Goal: Find specific page/section: Find specific page/section

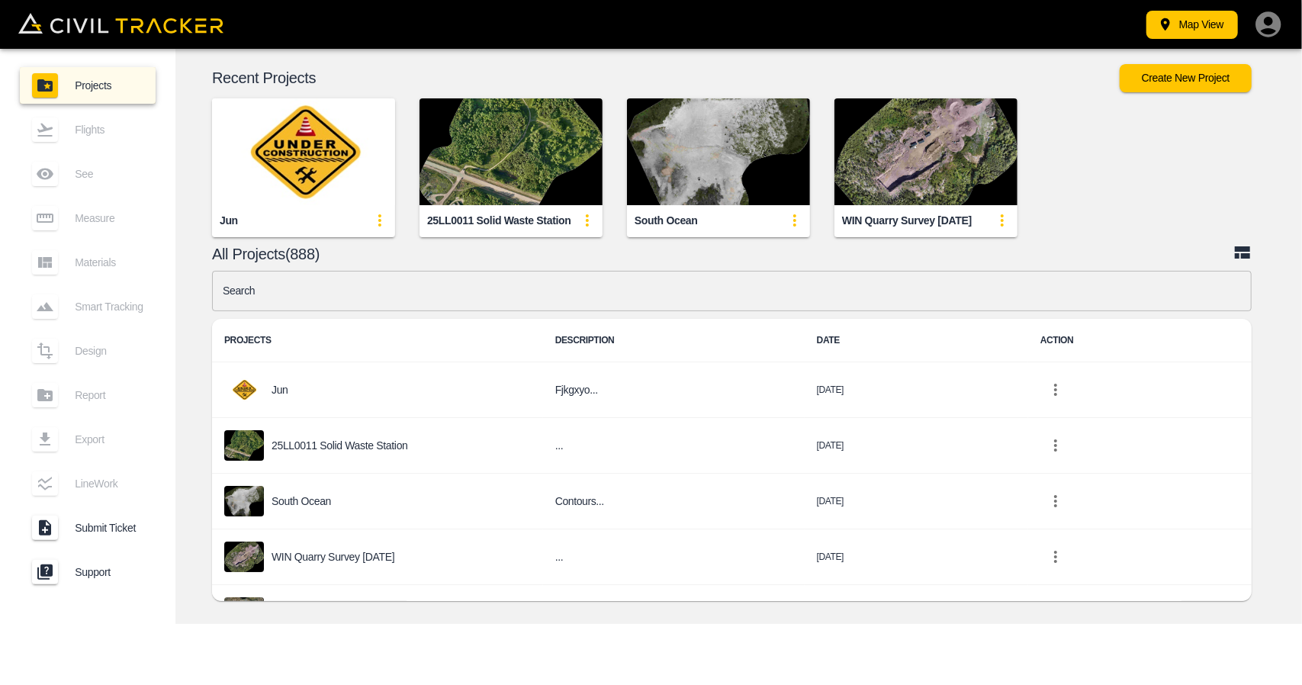
click at [579, 305] on input "text" at bounding box center [732, 291] width 1040 height 40
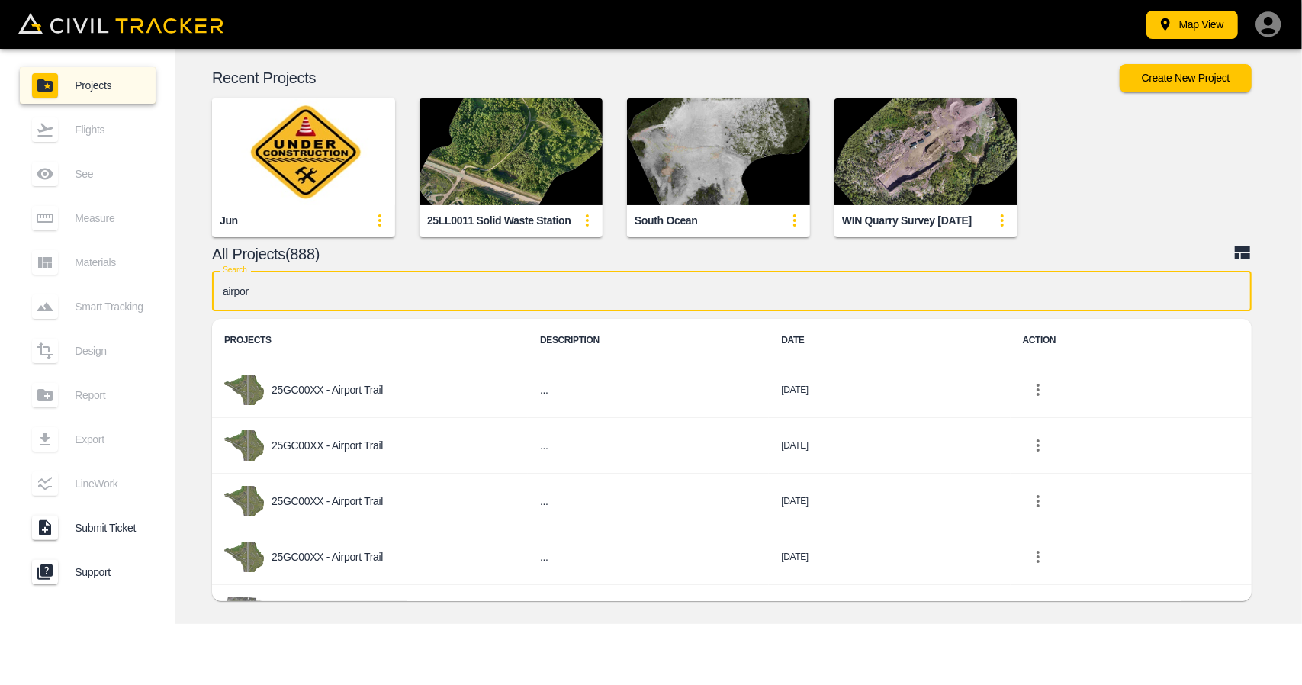
type input "airport"
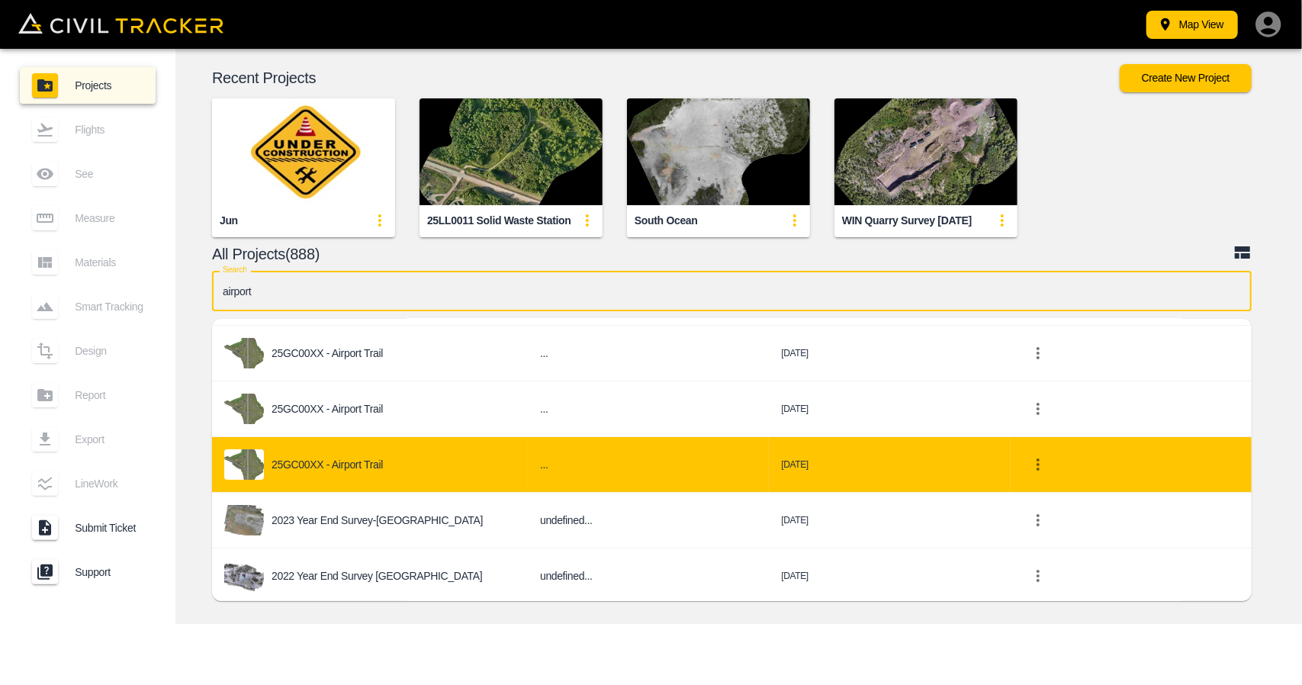
scroll to position [93, 0]
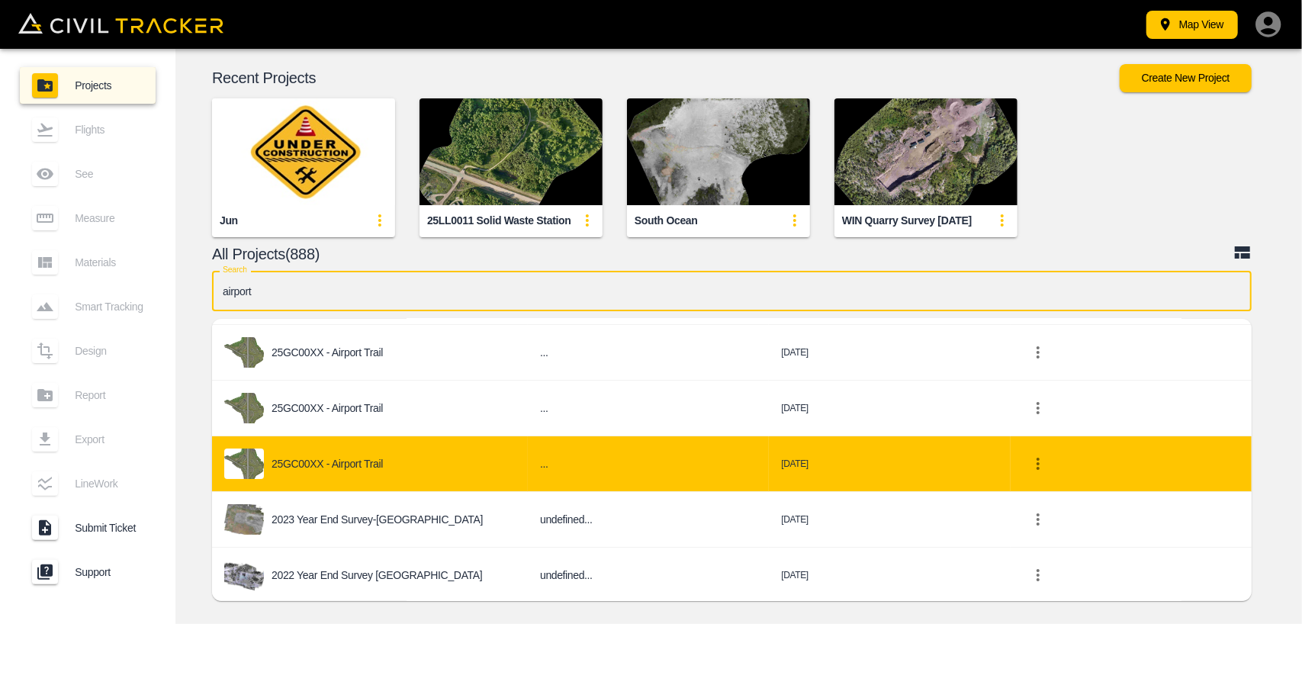
click at [392, 472] on div "25GC00XX - Airport Trail" at bounding box center [369, 464] width 291 height 31
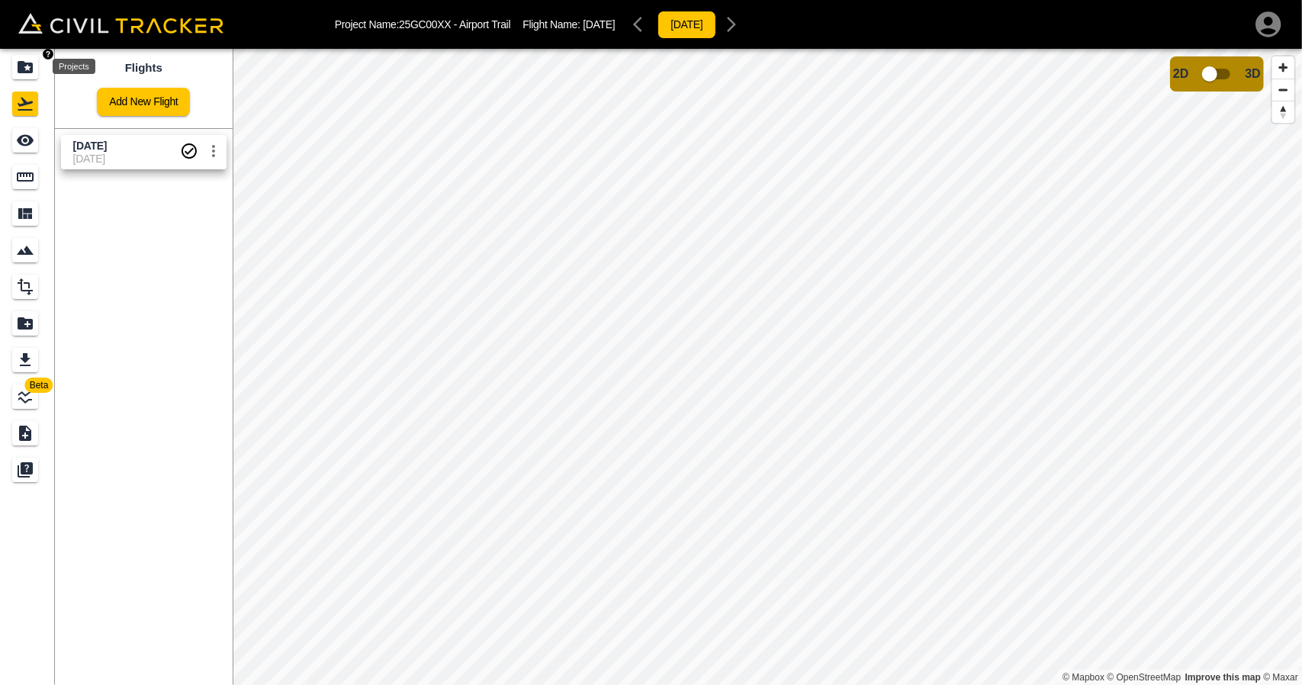
click at [29, 61] on icon "Projects" at bounding box center [25, 67] width 18 height 18
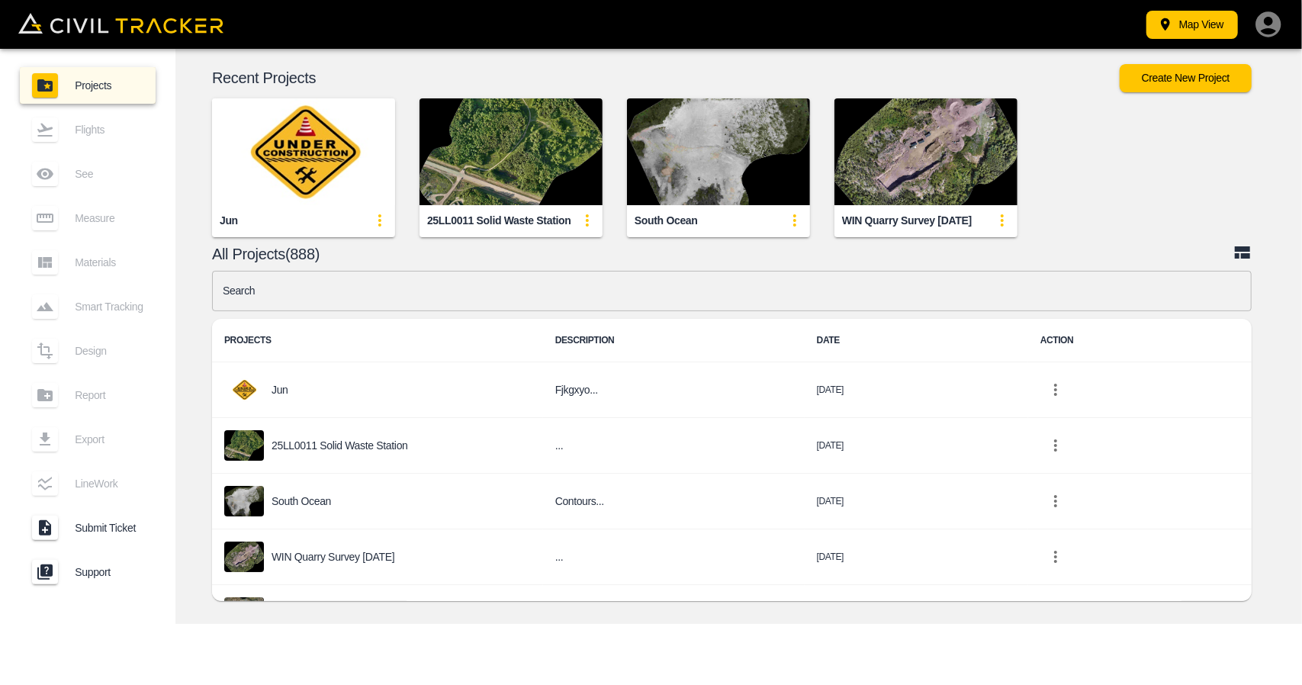
click at [435, 298] on input "text" at bounding box center [732, 291] width 1040 height 40
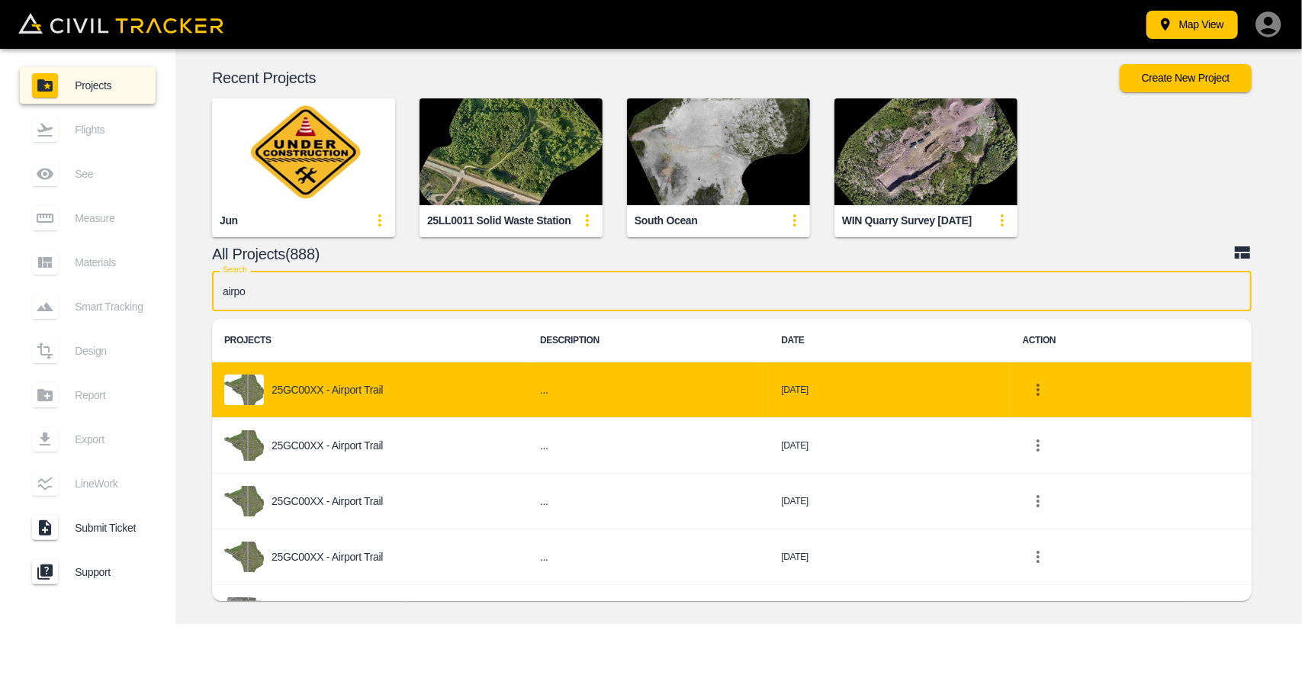
type input "airpo"
click at [392, 400] on div "25GC00XX - Airport Trail" at bounding box center [369, 390] width 291 height 31
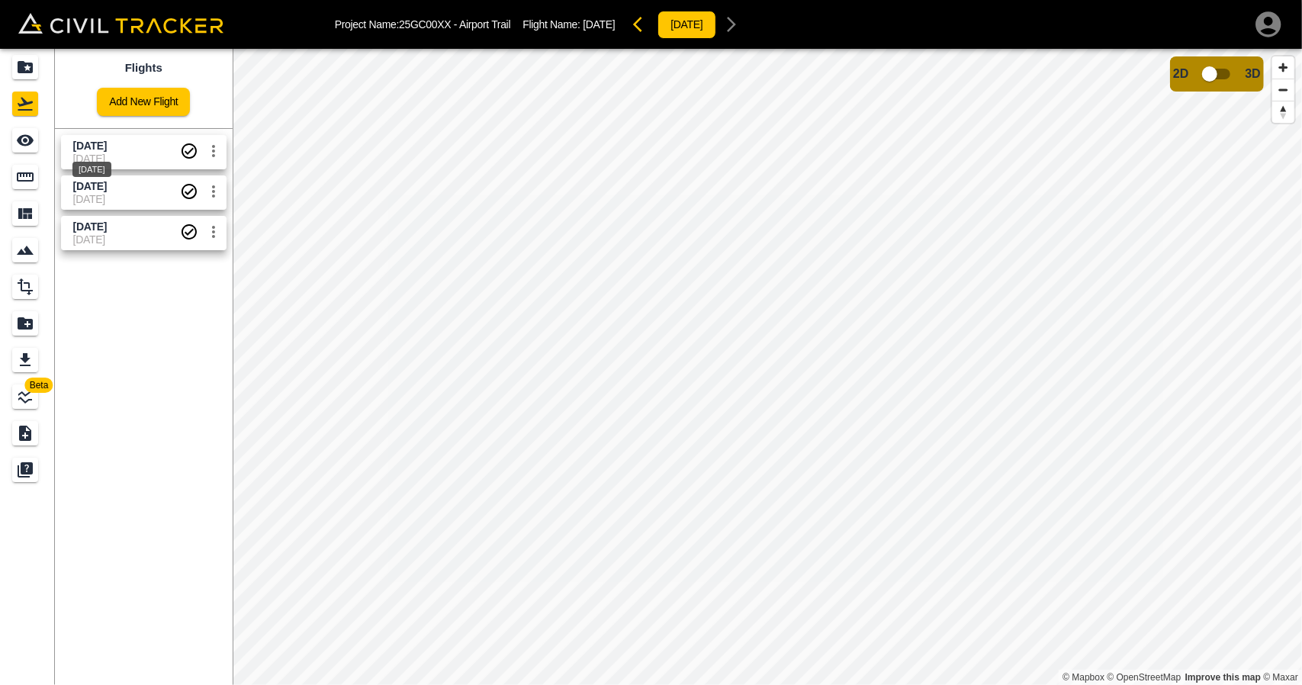
click at [107, 149] on span "[DATE]" at bounding box center [90, 146] width 34 height 12
drag, startPoint x: 19, startPoint y: 149, endPoint x: 46, endPoint y: 149, distance: 26.7
click at [19, 149] on icon "See" at bounding box center [25, 140] width 18 height 18
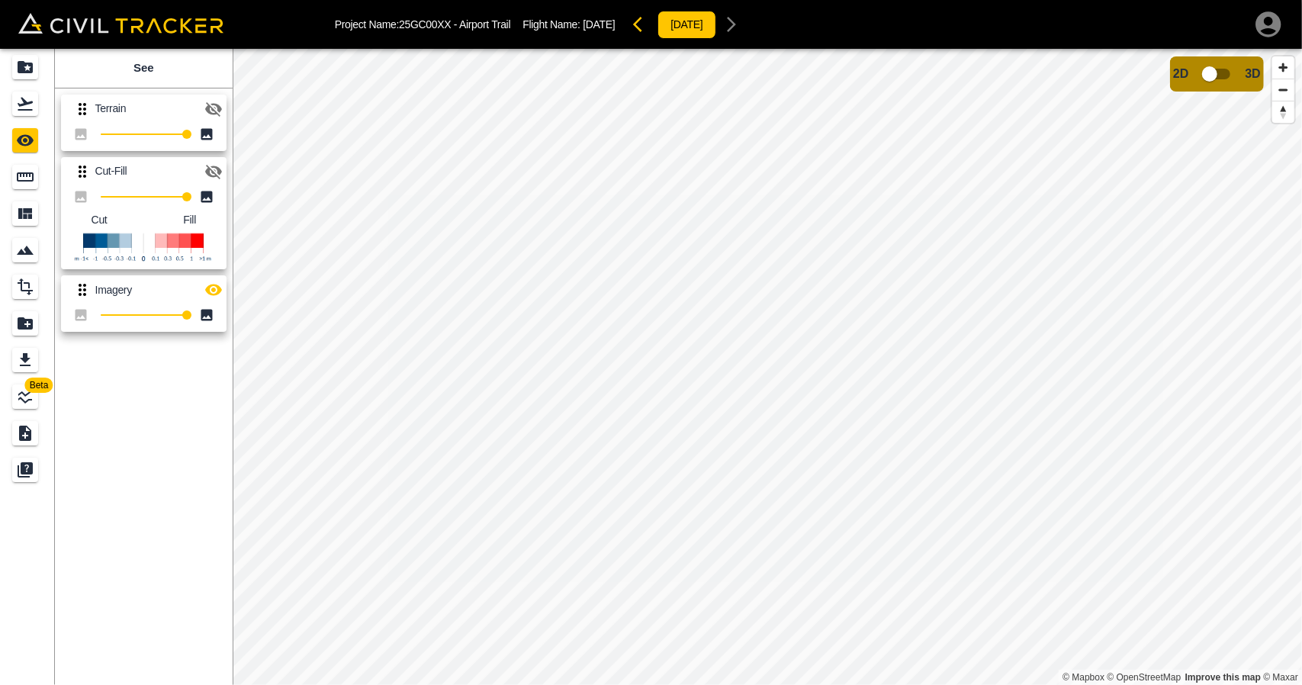
drag, startPoint x: 217, startPoint y: 175, endPoint x: 230, endPoint y: 269, distance: 95.5
click at [217, 176] on icon "button" at bounding box center [213, 172] width 17 height 14
click at [214, 292] on icon "button" at bounding box center [213, 290] width 17 height 11
click at [24, 99] on icon "Flights" at bounding box center [25, 104] width 18 height 18
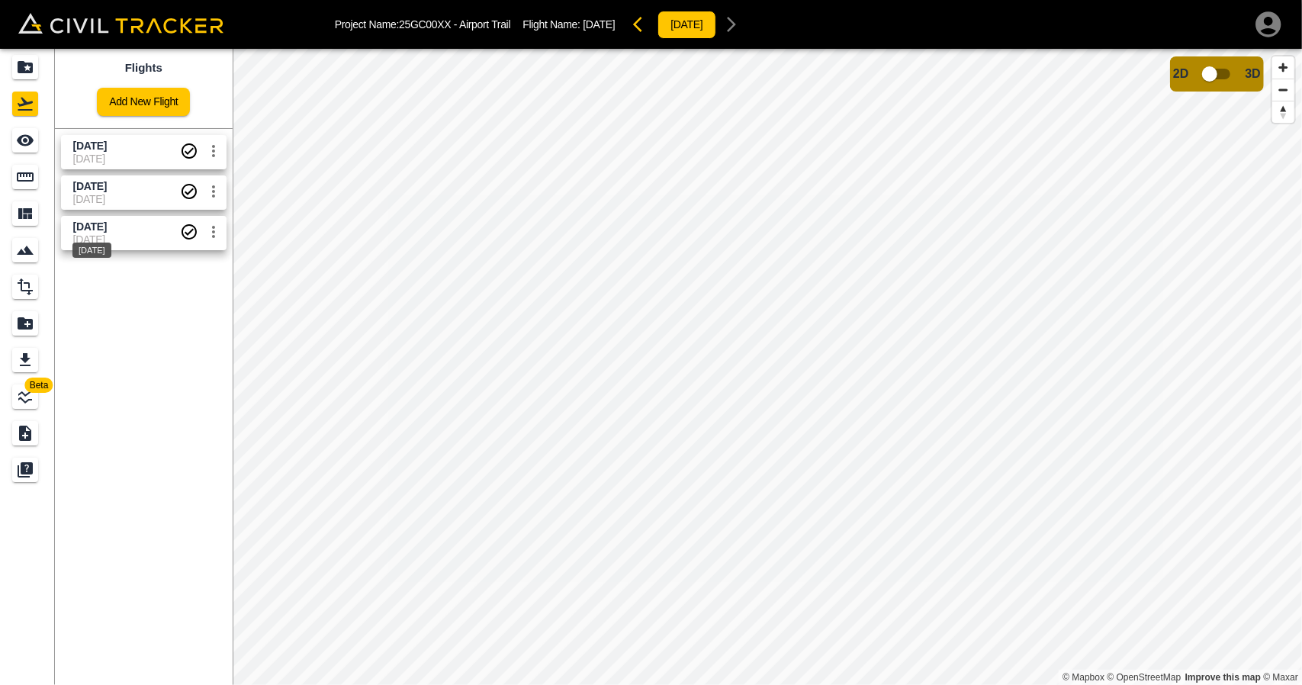
click at [107, 230] on span "[DATE]" at bounding box center [90, 227] width 34 height 12
click at [123, 196] on span "[DATE]" at bounding box center [126, 199] width 107 height 12
click at [107, 150] on span "[DATE]" at bounding box center [90, 146] width 34 height 12
